Goal: Task Accomplishment & Management: Complete application form

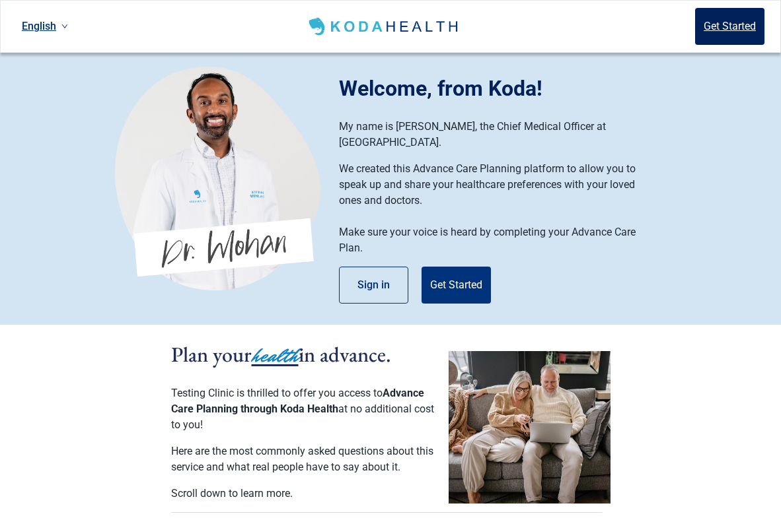
click at [715, 35] on button "Get Started" at bounding box center [729, 26] width 69 height 37
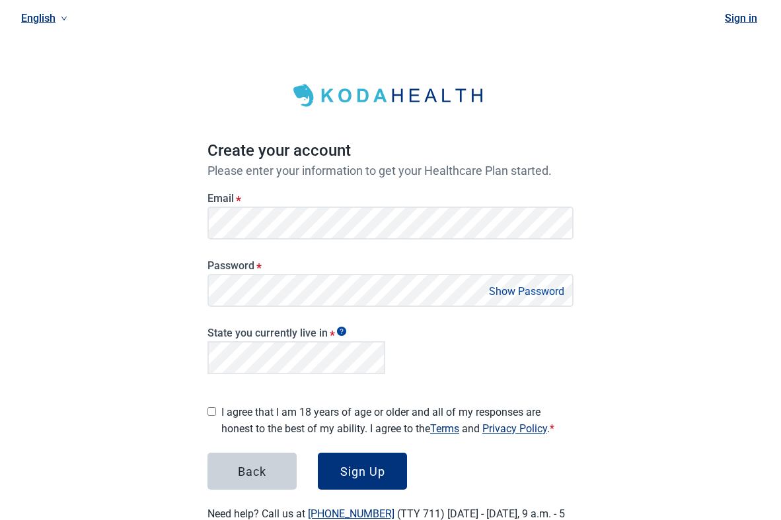
click at [632, 211] on div "English Sign in Create your account Please enter your information to get your H…" at bounding box center [390, 285] width 781 height 571
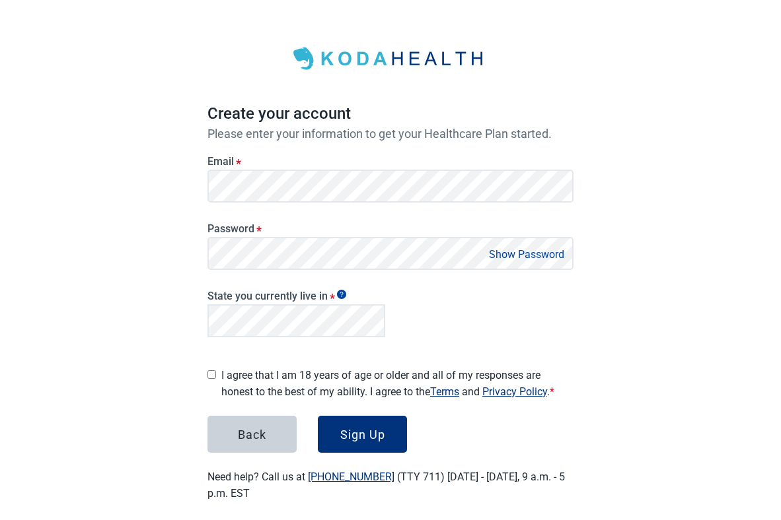
scroll to position [46, 0]
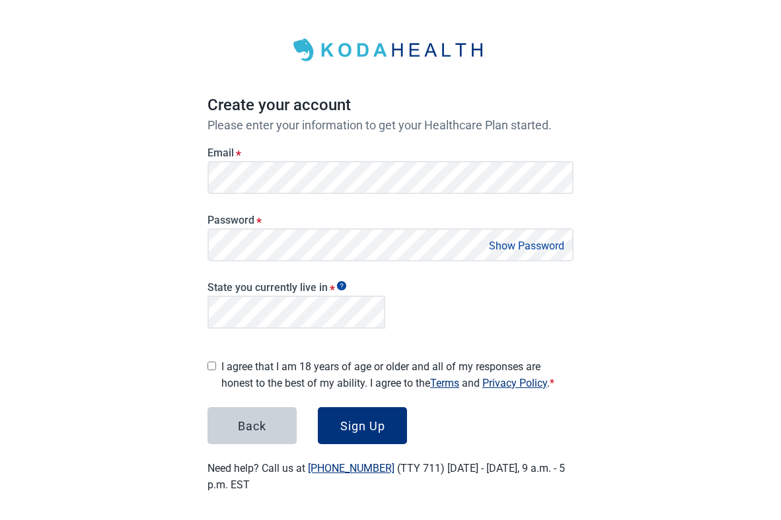
drag, startPoint x: 617, startPoint y: 300, endPoint x: 451, endPoint y: 303, distance: 165.8
click at [615, 300] on div "English Sign in Create your account Please enter your information to get your H…" at bounding box center [390, 239] width 781 height 571
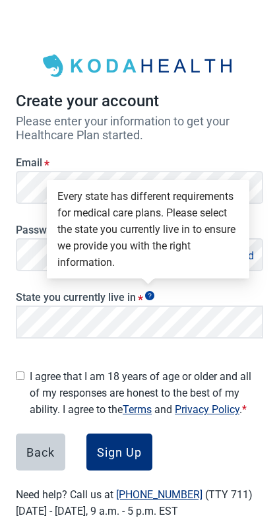
click at [149, 297] on icon "Show tooltip" at bounding box center [149, 295] width 9 height 9
click at [145, 296] on icon "Show tooltip" at bounding box center [149, 295] width 9 height 9
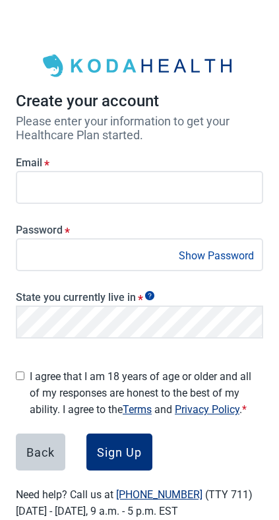
click at [147, 296] on icon "Show tooltip" at bounding box center [149, 295] width 9 height 9
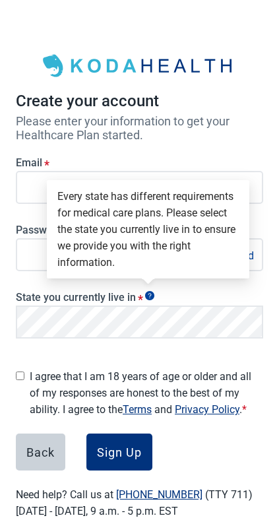
click at [147, 297] on icon "Show tooltip" at bounding box center [149, 295] width 9 height 9
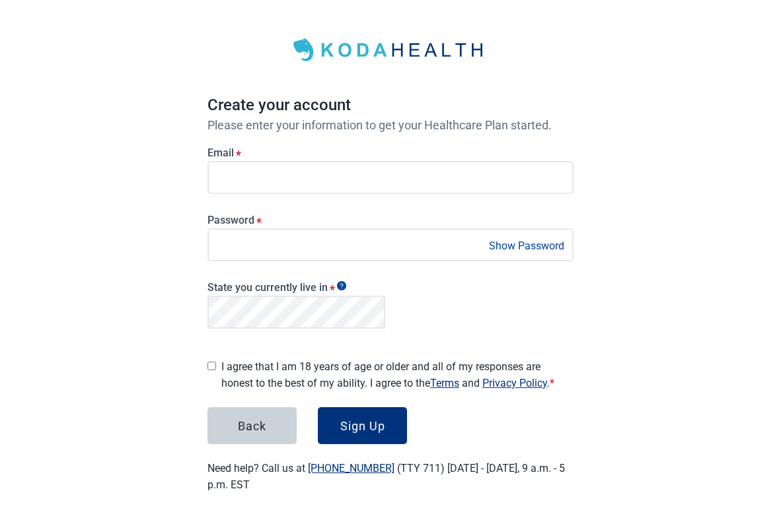
click at [218, 359] on div "I agree that I am 18 years of age or older and all of my responses are honest t…" at bounding box center [390, 372] width 366 height 38
click at [371, 419] on div "Sign Up" at bounding box center [362, 425] width 45 height 13
click at [351, 420] on div "Sign Up" at bounding box center [362, 425] width 45 height 13
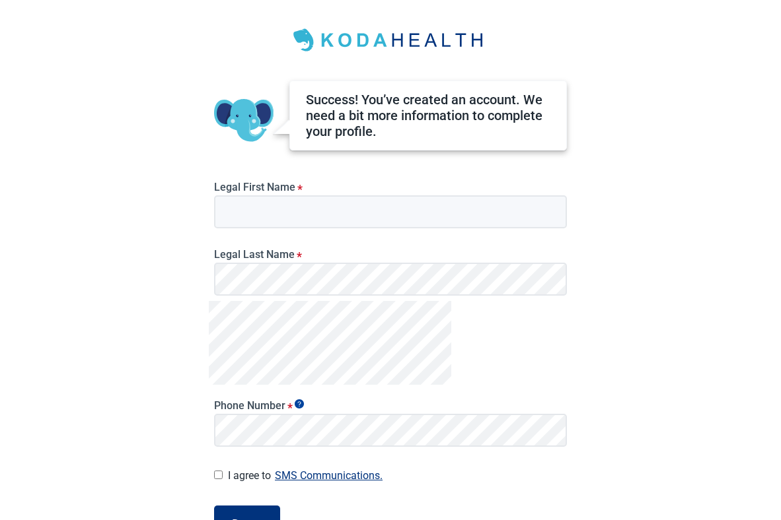
scroll to position [45, 0]
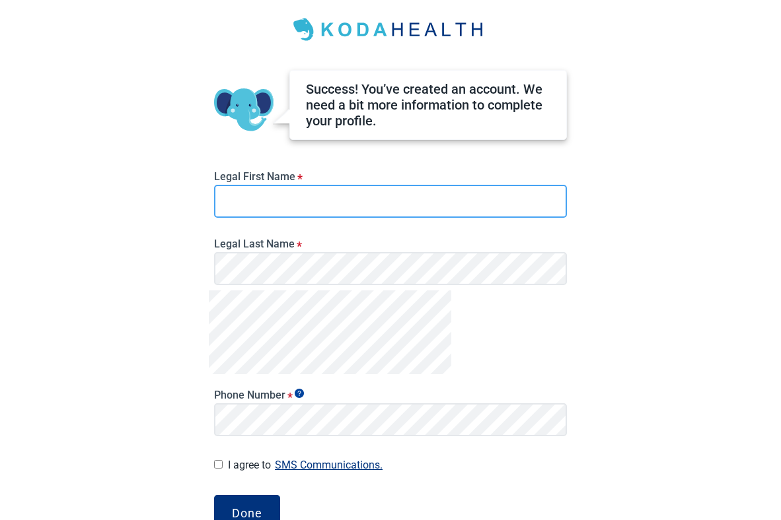
click at [265, 205] on input "Legal First Name *" at bounding box center [390, 201] width 353 height 33
type input "****"
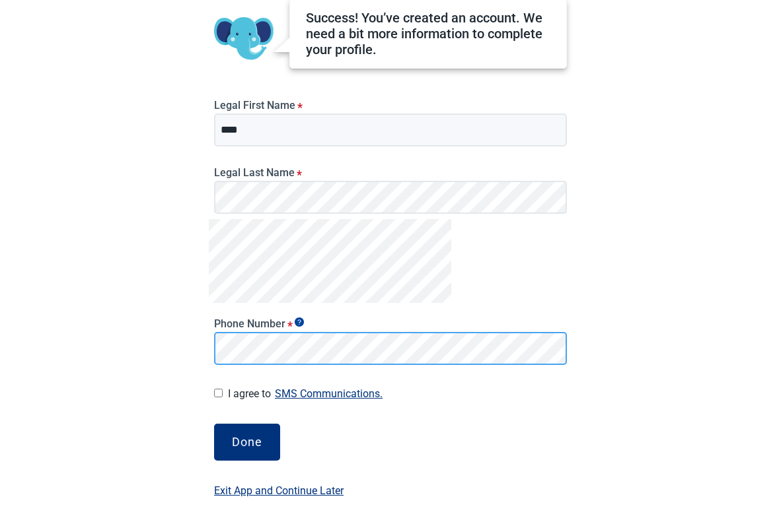
scroll to position [122, 0]
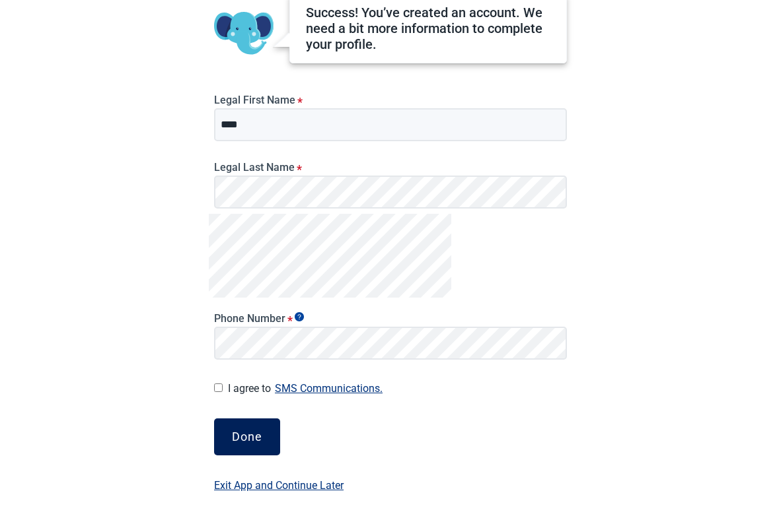
click at [256, 435] on div "Done" at bounding box center [247, 437] width 30 height 13
